Goal: Find contact information: Find contact information

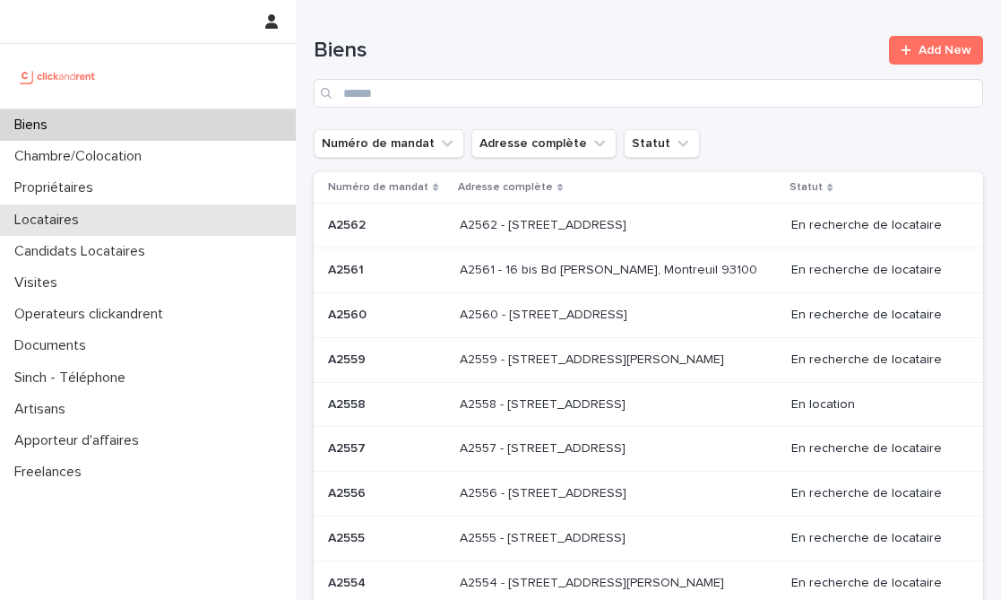
click at [85, 218] on p "Locataires" at bounding box center [50, 219] width 86 height 17
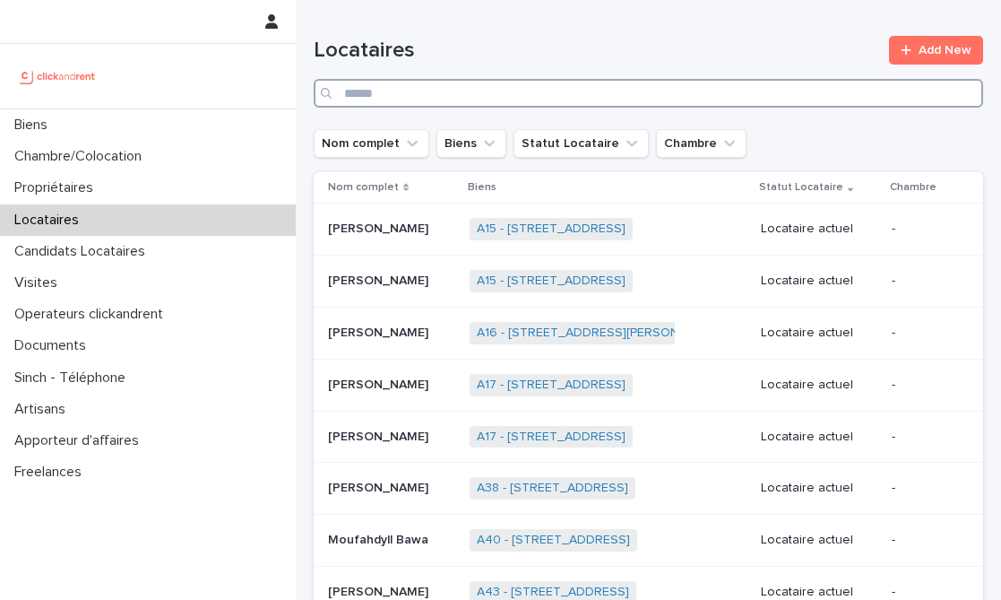
click at [506, 91] on input "Search" at bounding box center [648, 93] width 669 height 29
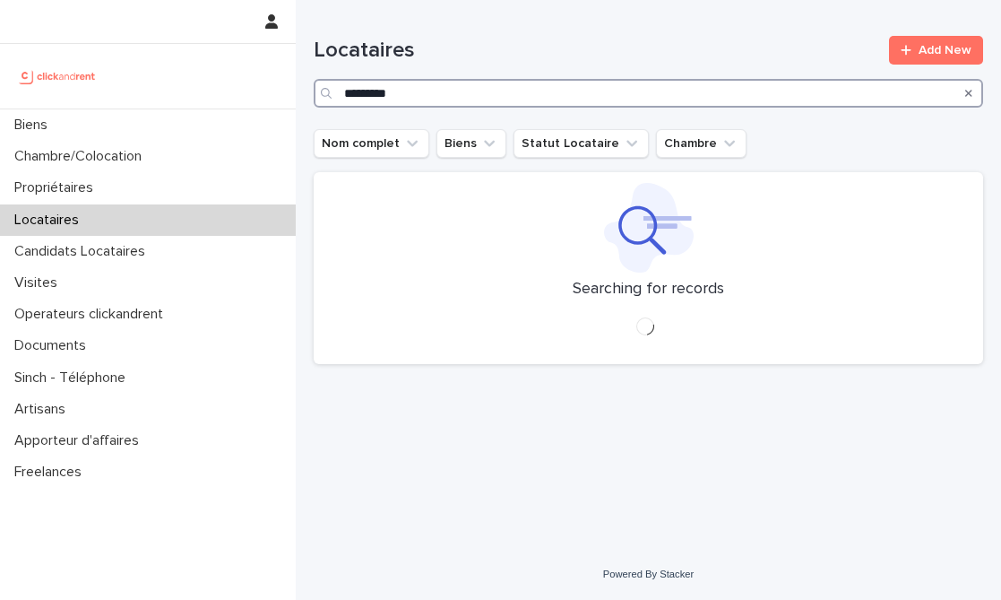
type input "**********"
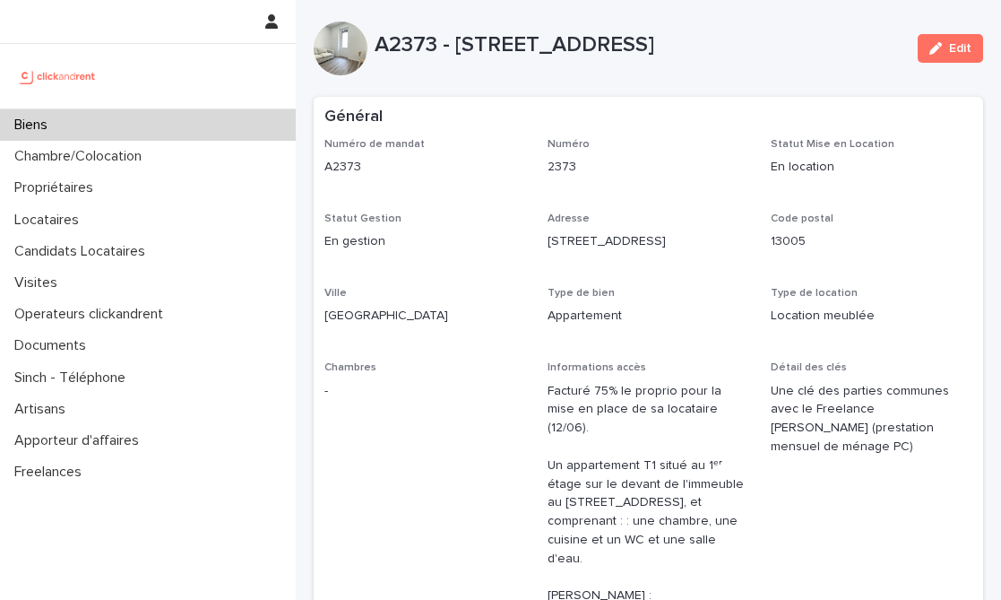
click at [574, 35] on p "A2373 - [STREET_ADDRESS]" at bounding box center [639, 45] width 529 height 26
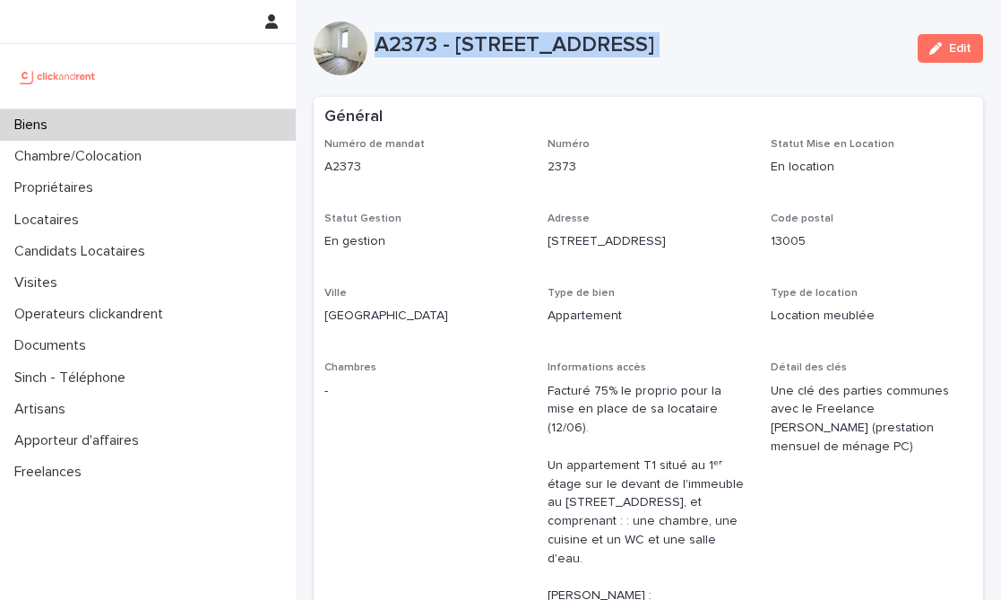
copy div "A2373 - [STREET_ADDRESS] Edit Sorry, there was an error saving your record. Ple…"
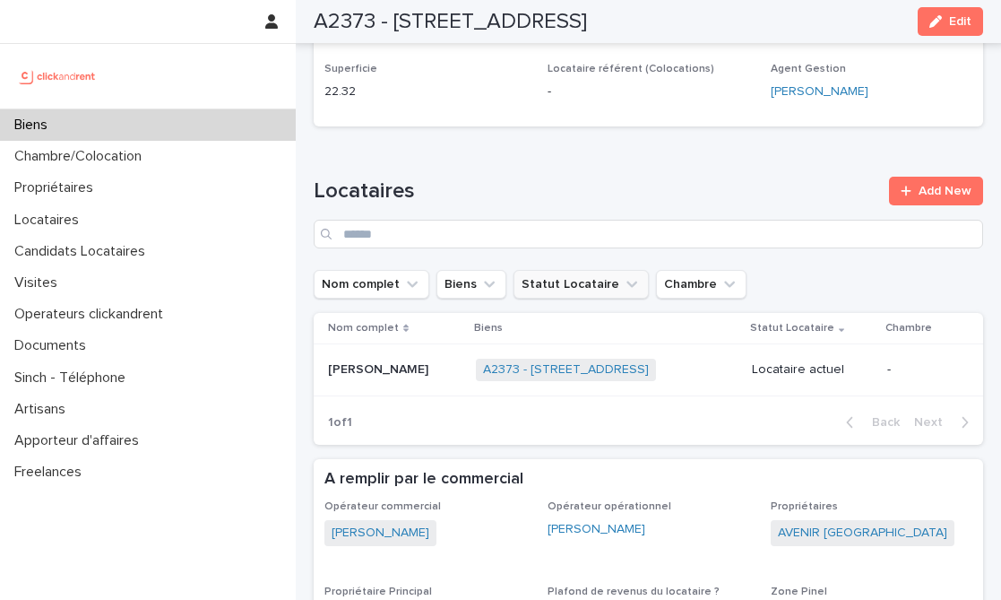
scroll to position [876, 0]
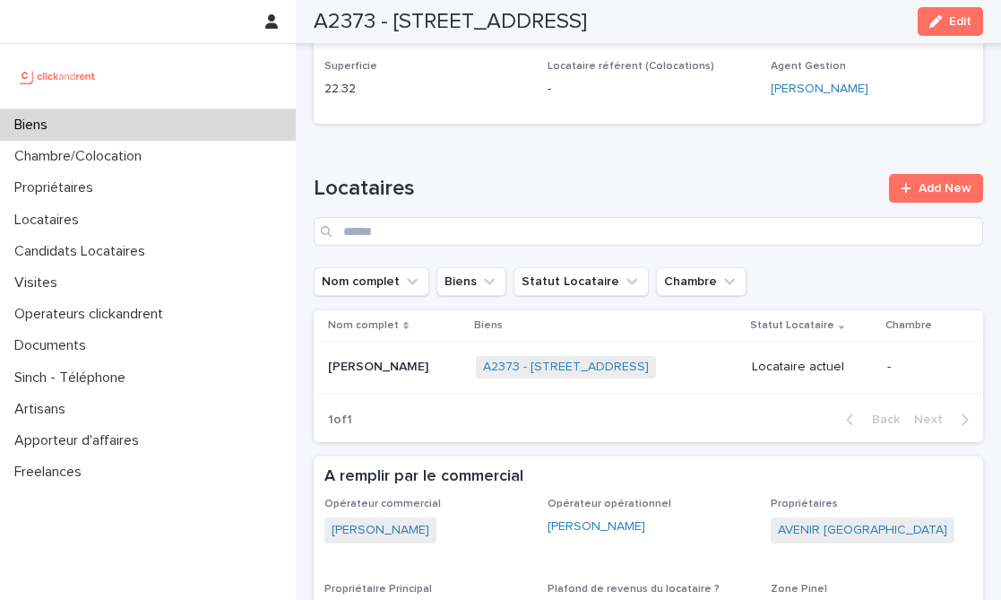
click at [362, 356] on p "[PERSON_NAME]" at bounding box center [380, 365] width 104 height 19
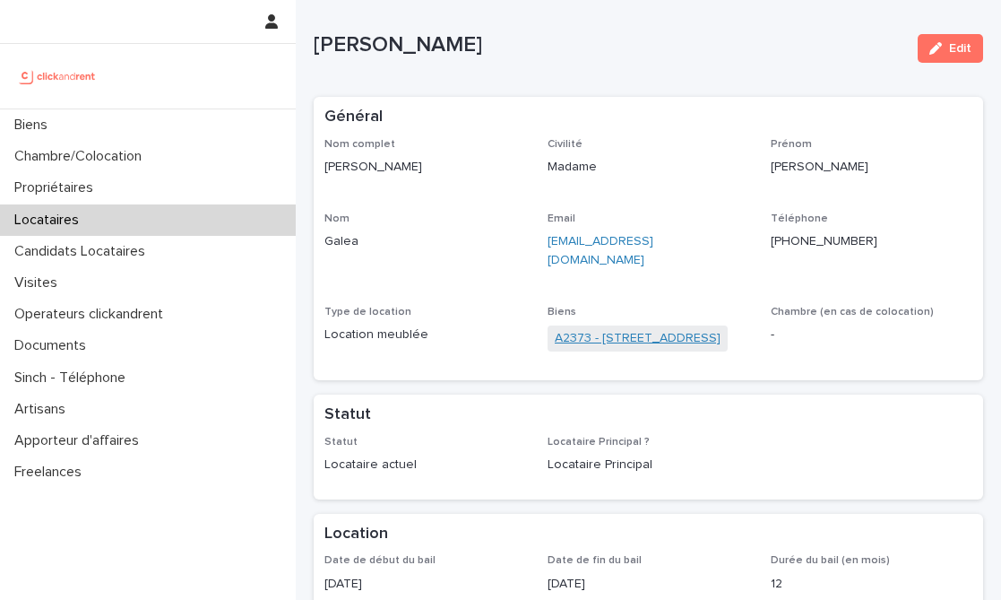
click at [616, 329] on link "A2373 - [STREET_ADDRESS]" at bounding box center [638, 338] width 166 height 19
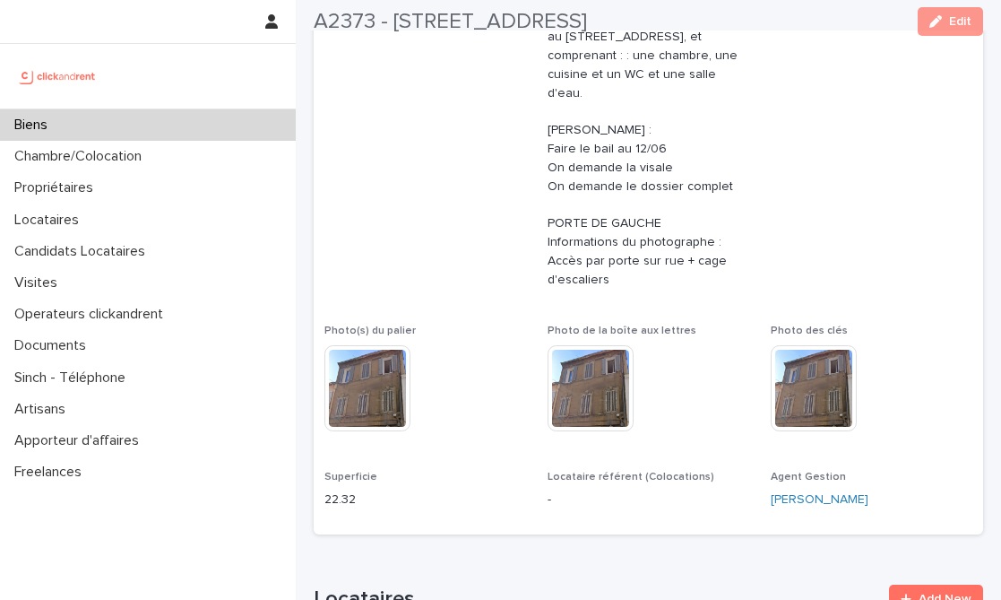
scroll to position [479, 0]
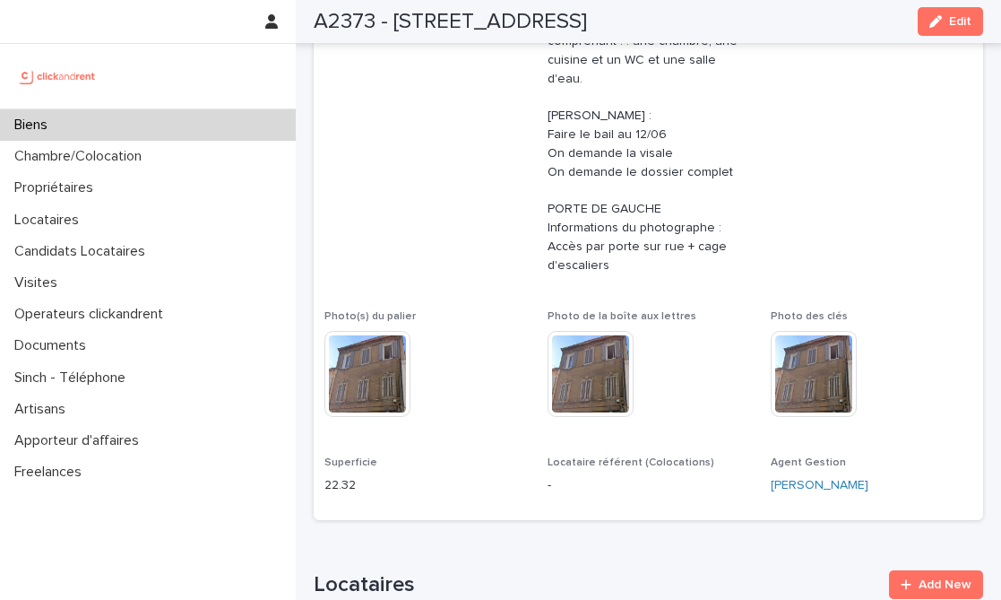
click at [798, 203] on span "Détail des clés Une clé des parties communes avec le Freelance [PERSON_NAME] (p…" at bounding box center [872, 85] width 202 height 407
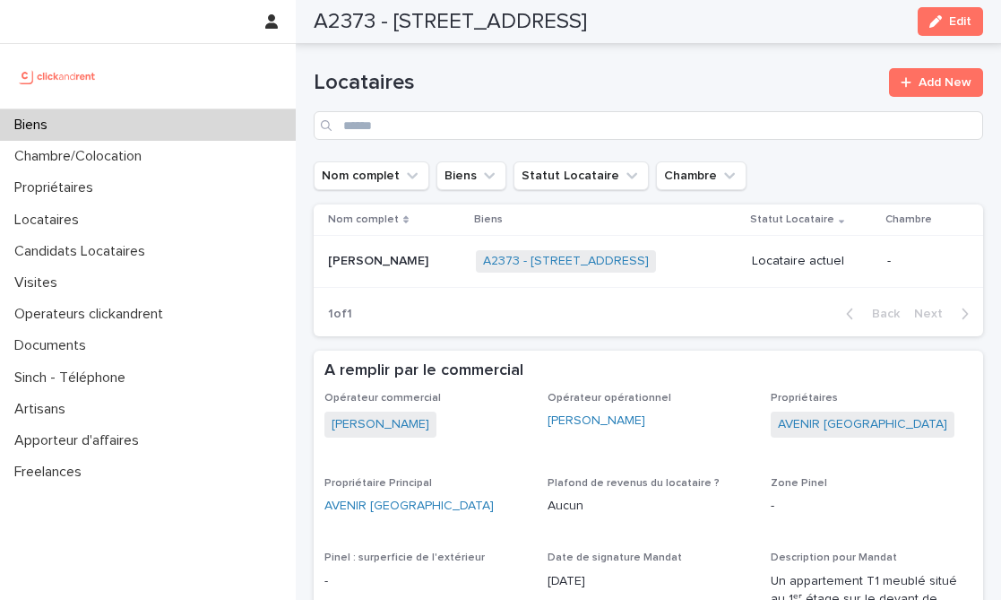
scroll to position [1020, 0]
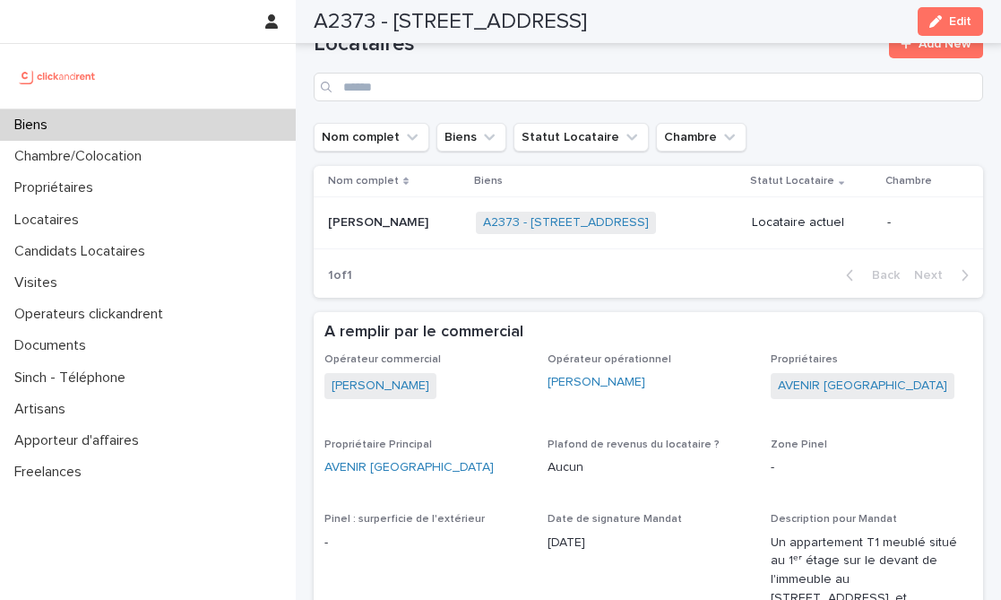
click at [722, 353] on p "Opérateur opérationnel" at bounding box center [649, 359] width 202 height 13
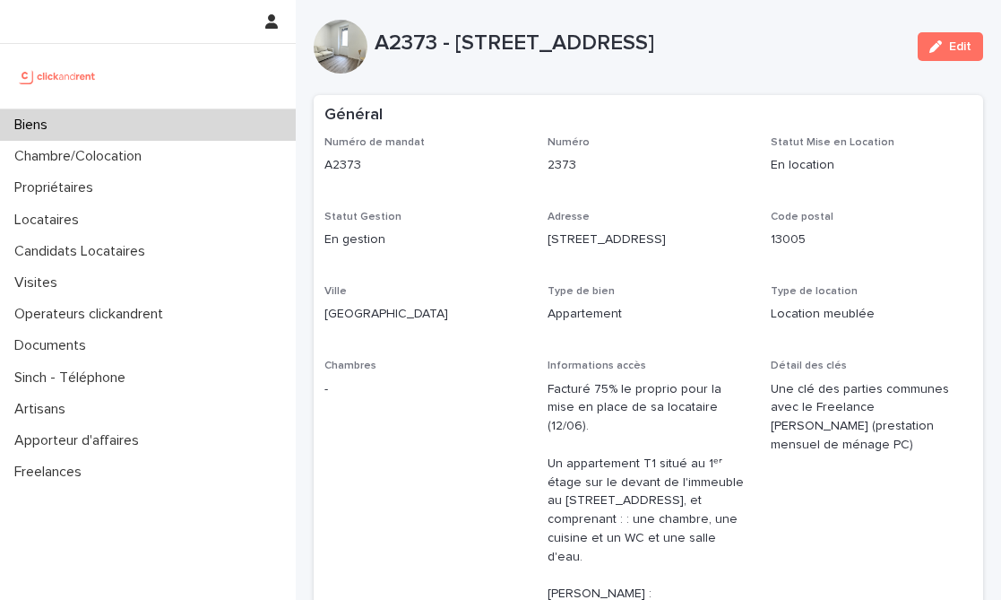
scroll to position [0, 0]
click at [687, 344] on div "Numéro de mandat A2373 Numéro 2373 Statut Mise en Location En location Statut G…" at bounding box center [648, 563] width 648 height 850
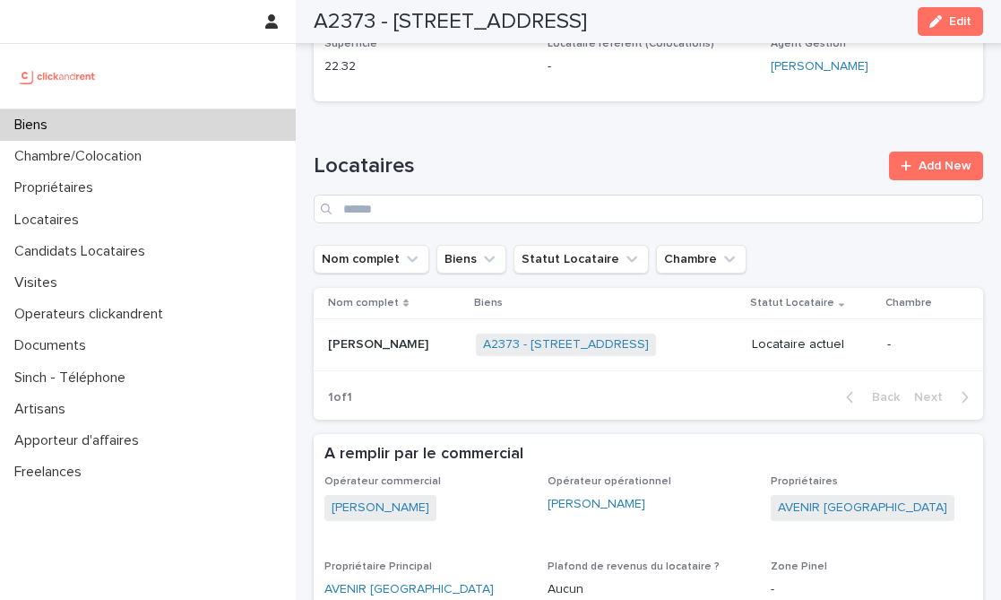
scroll to position [936, 0]
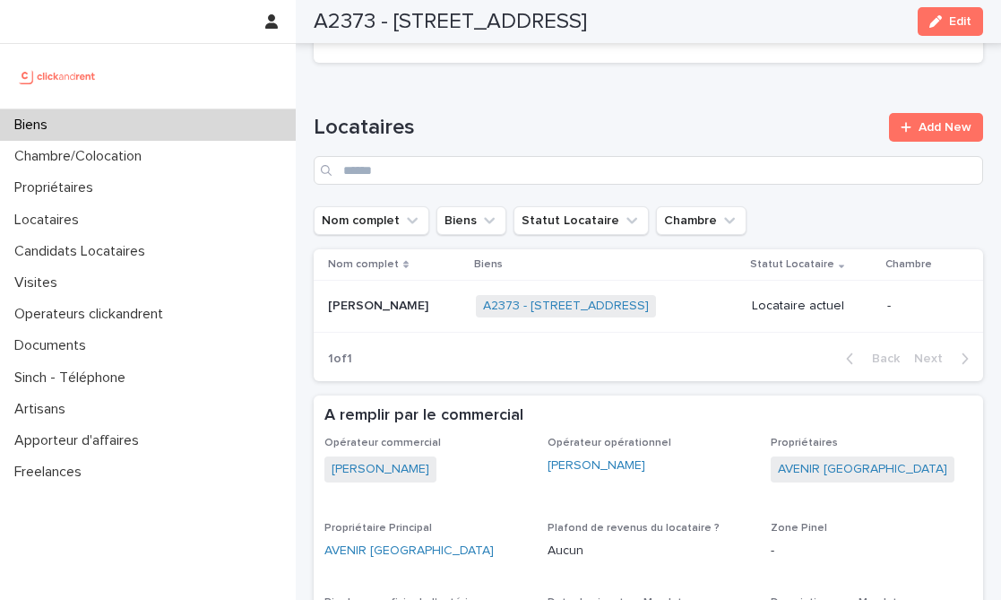
click at [364, 291] on div "[PERSON_NAME] [PERSON_NAME]" at bounding box center [395, 306] width 134 height 30
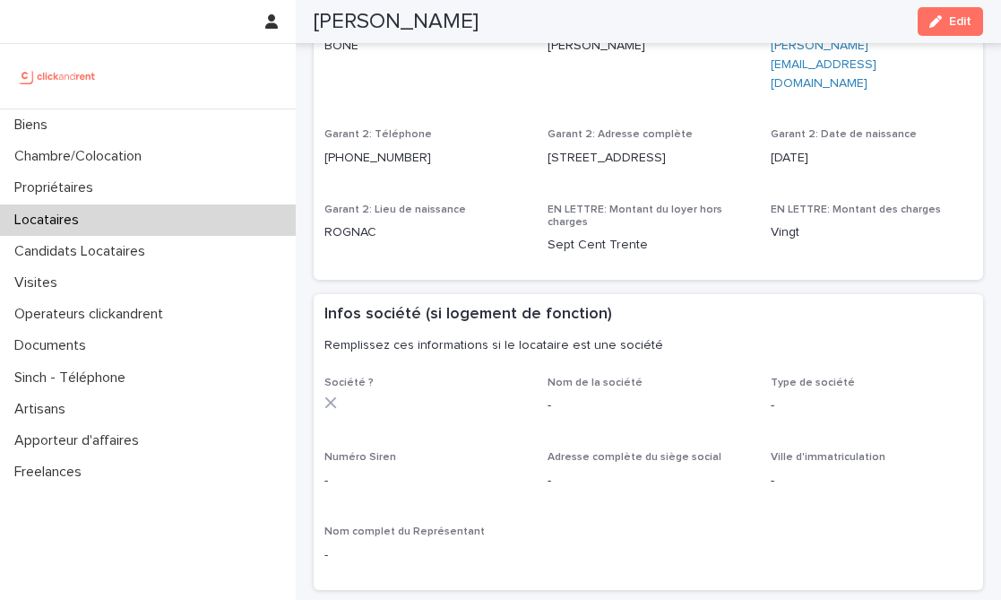
scroll to position [1467, 0]
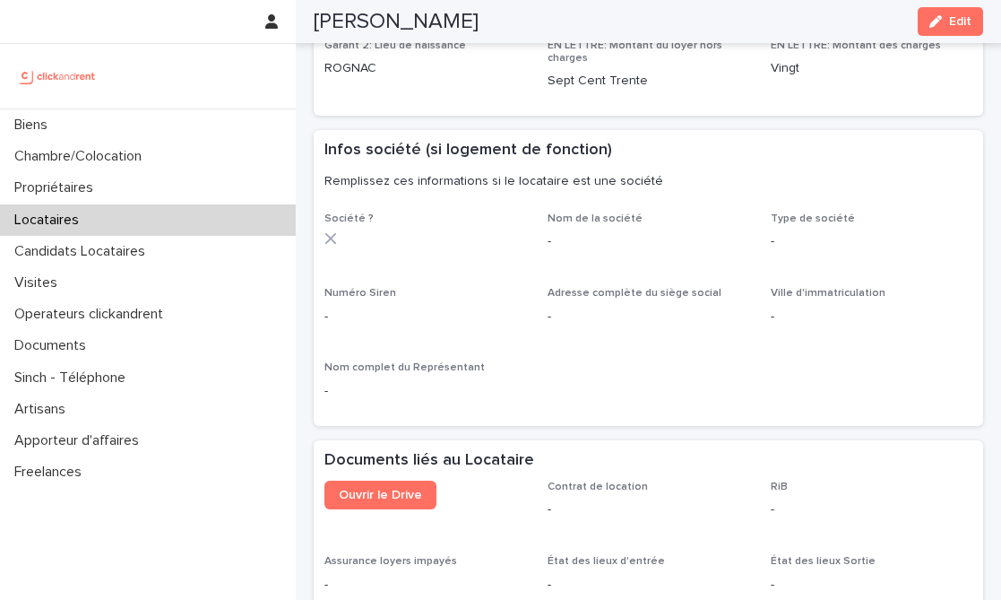
click at [768, 289] on div "Société ? Nom de la société - Type de société - Numéro Siren - Adresse complète…" at bounding box center [648, 313] width 648 height 203
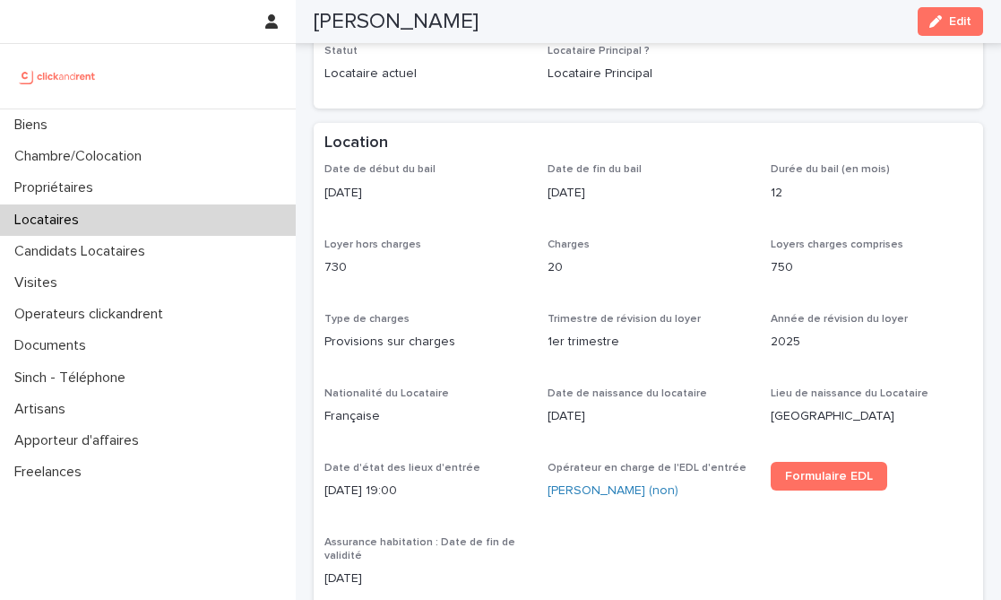
scroll to position [393, 0]
drag, startPoint x: 793, startPoint y: 251, endPoint x: 744, endPoint y: 251, distance: 49.3
click at [744, 251] on div "Date de début du bail [DATE] Date de fin du bail [DATE] Durée du bail (en mois)…" at bounding box center [648, 380] width 648 height 439
click at [643, 337] on div "Trimestre de révision du loyer 1er trimestre" at bounding box center [649, 337] width 202 height 53
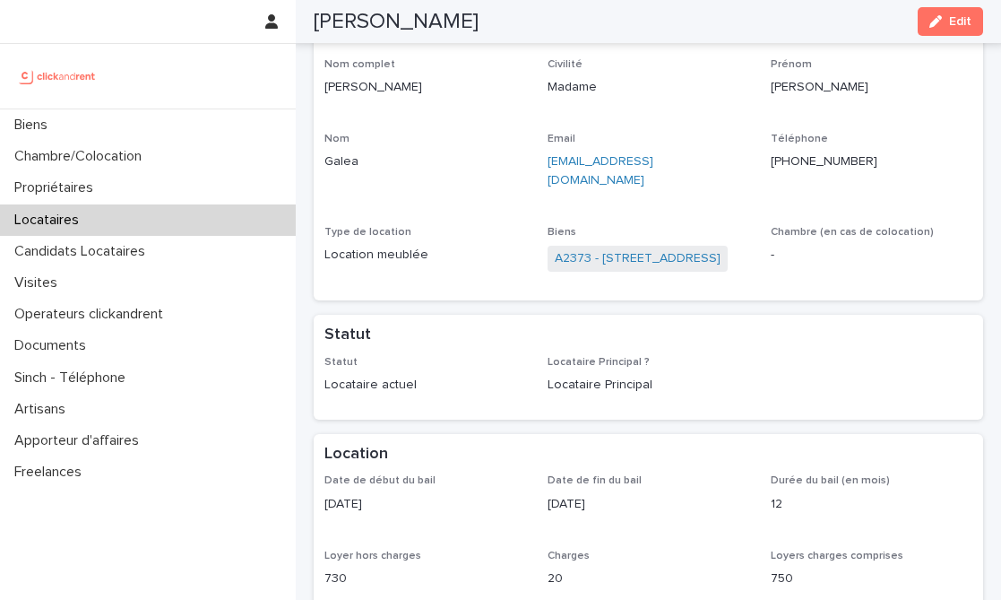
scroll to position [0, 0]
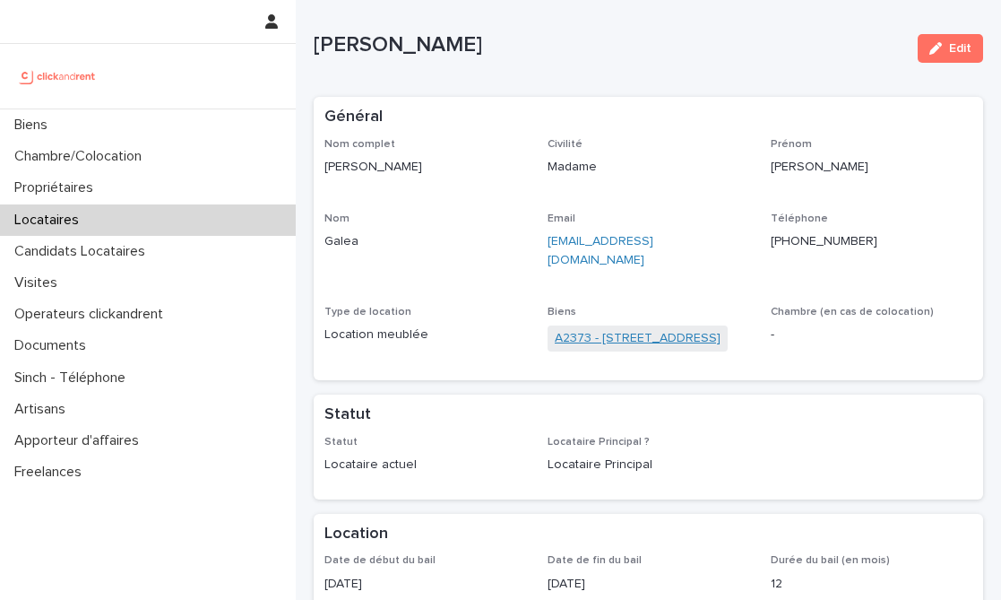
click at [626, 329] on link "A2373 - [STREET_ADDRESS]" at bounding box center [638, 338] width 166 height 19
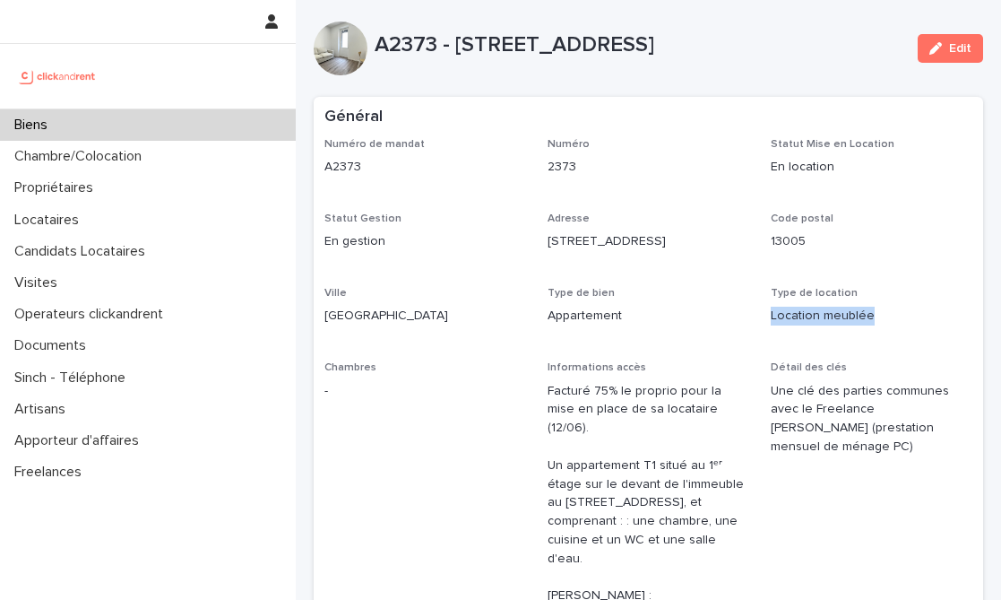
drag, startPoint x: 772, startPoint y: 316, endPoint x: 892, endPoint y: 324, distance: 120.3
click at [892, 324] on p "Location meublée" at bounding box center [872, 315] width 202 height 19
click at [885, 332] on div "Type de location Location meublée" at bounding box center [872, 313] width 202 height 53
drag, startPoint x: 771, startPoint y: 314, endPoint x: 855, endPoint y: 331, distance: 85.9
click at [855, 331] on div "Type de location Location meublée" at bounding box center [872, 313] width 202 height 53
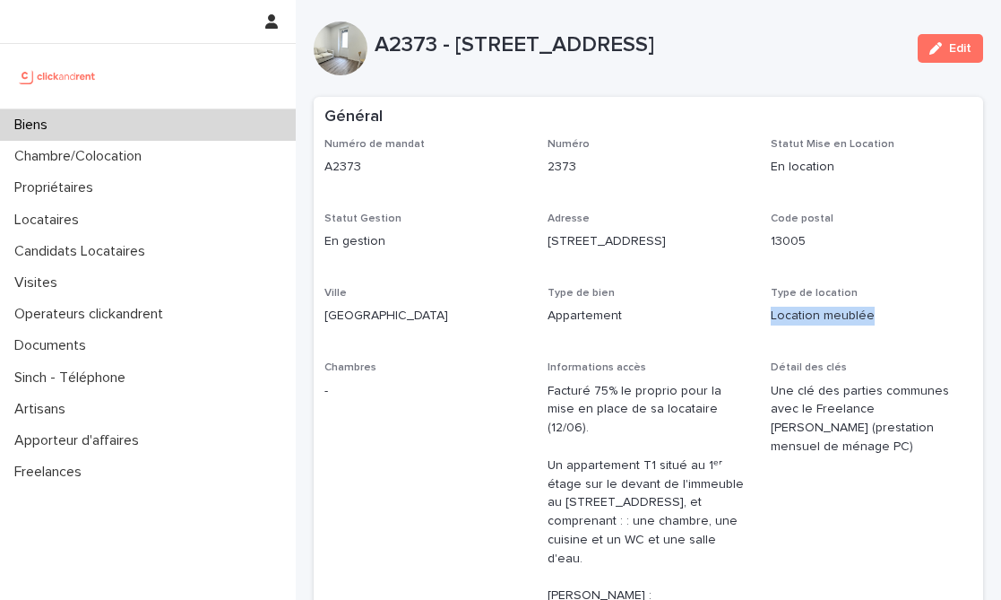
click at [855, 331] on div "Type de location Location meublée" at bounding box center [872, 313] width 202 height 53
click at [821, 445] on div "Détail des clés Une clé des parties communes avec le Freelance [PERSON_NAME] (p…" at bounding box center [872, 415] width 202 height 109
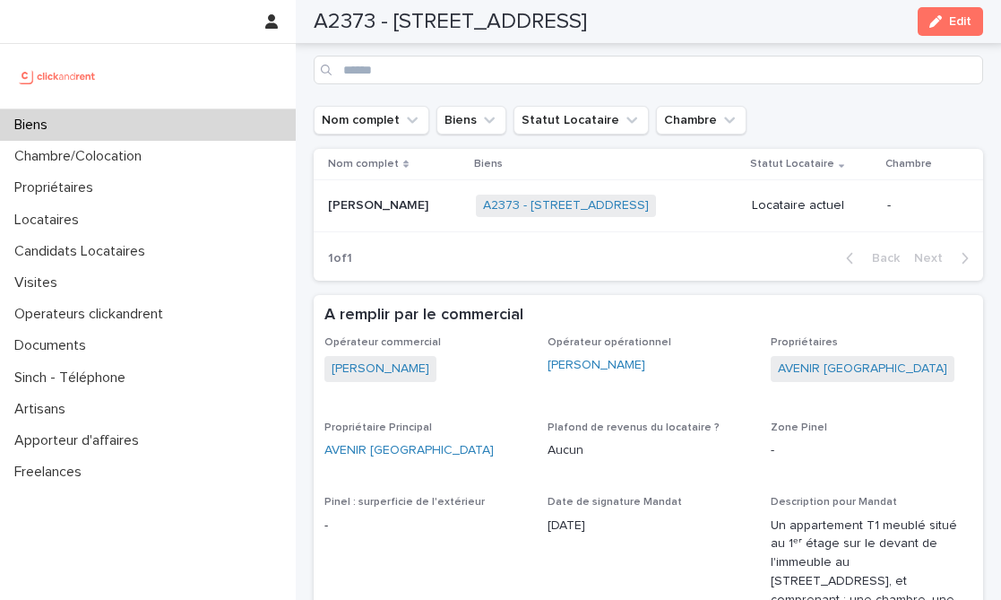
scroll to position [1037, 0]
click at [380, 191] on div "[PERSON_NAME] [PERSON_NAME]" at bounding box center [395, 206] width 134 height 30
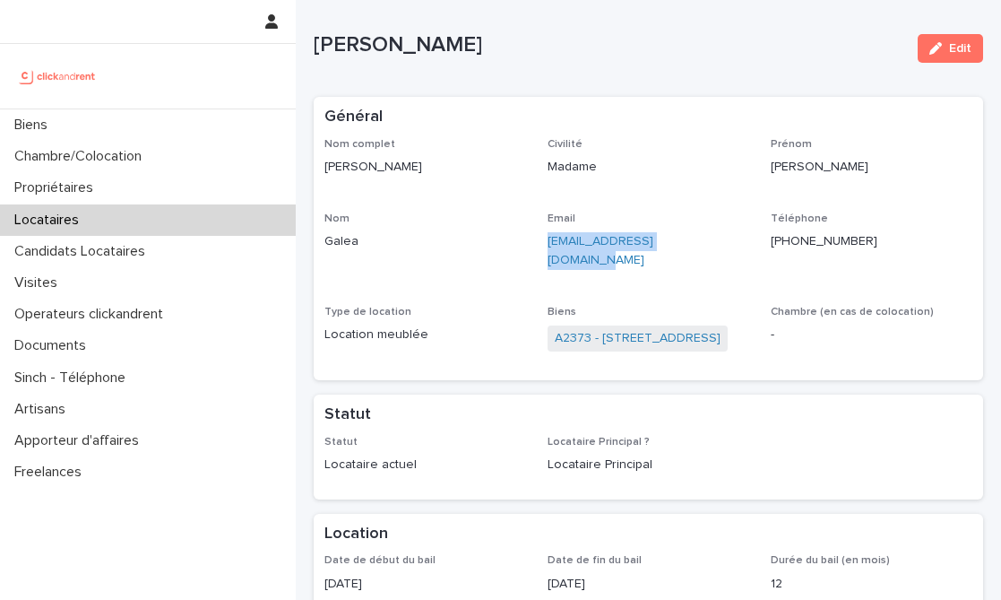
drag, startPoint x: 718, startPoint y: 247, endPoint x: 543, endPoint y: 249, distance: 174.8
click at [543, 249] on div "Nom complet [PERSON_NAME] Civilité Madame Prénom [PERSON_NAME] Email [EMAIL_ADD…" at bounding box center [648, 253] width 648 height 231
copy link "[EMAIL_ADDRESS][DOMAIN_NAME]"
